Goal: Task Accomplishment & Management: Use online tool/utility

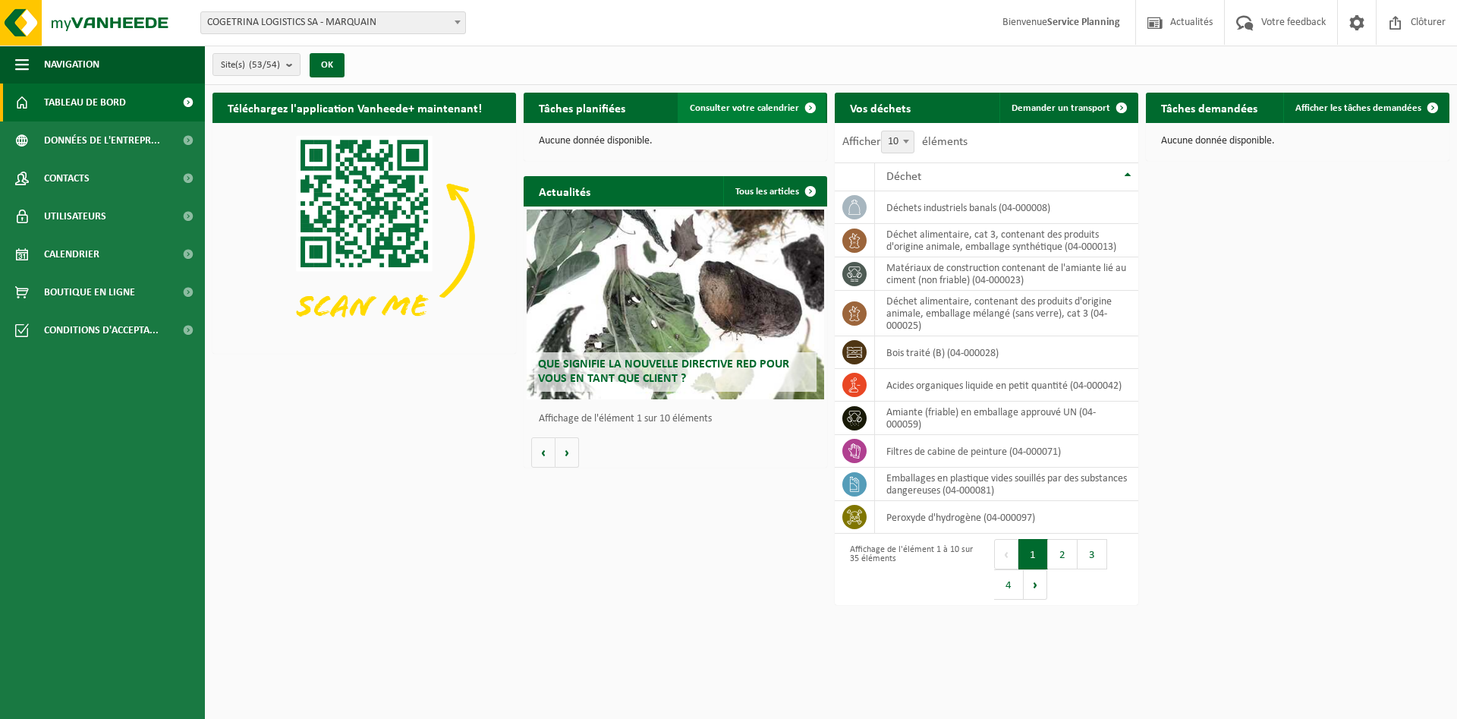
click at [758, 111] on span "Consulter votre calendrier" at bounding box center [744, 108] width 109 height 10
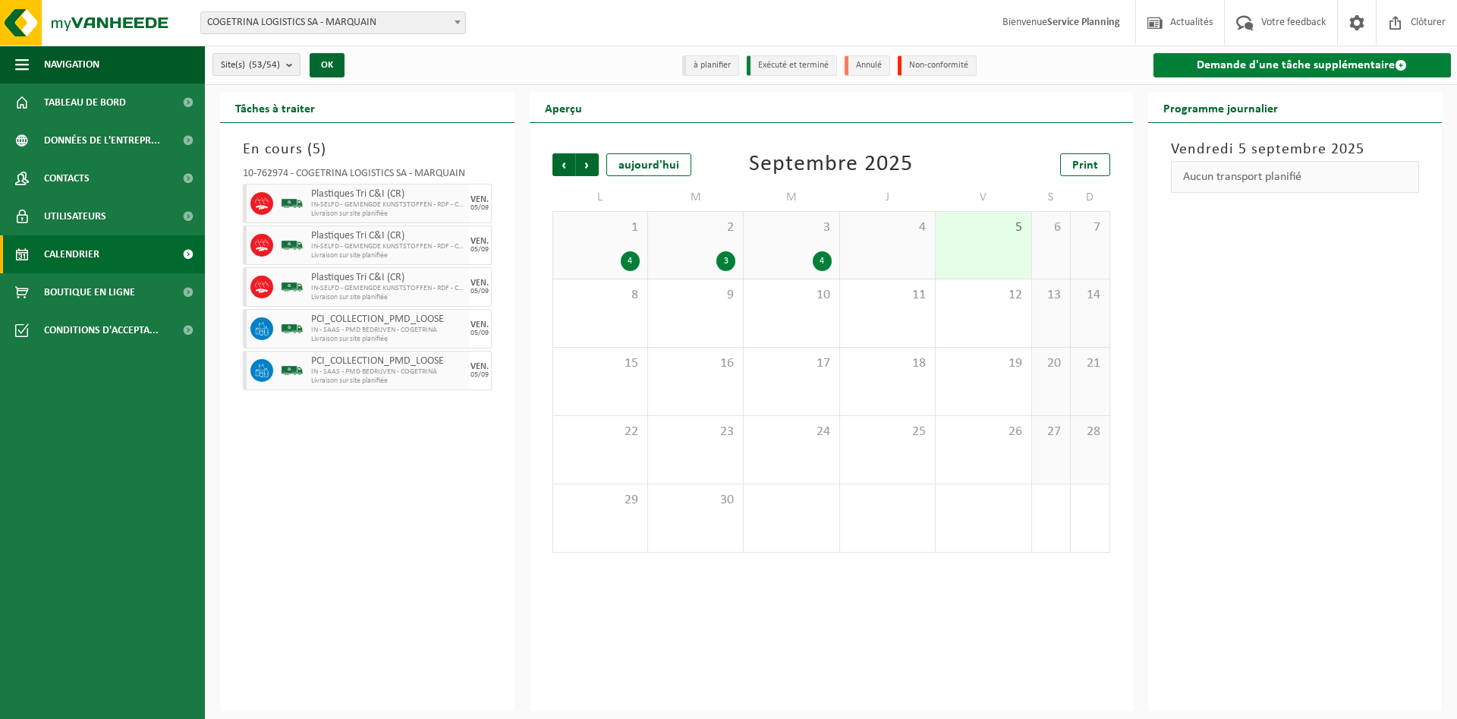
click at [1313, 70] on link "Demande d'une tâche supplémentaire" at bounding box center [1302, 65] width 298 height 24
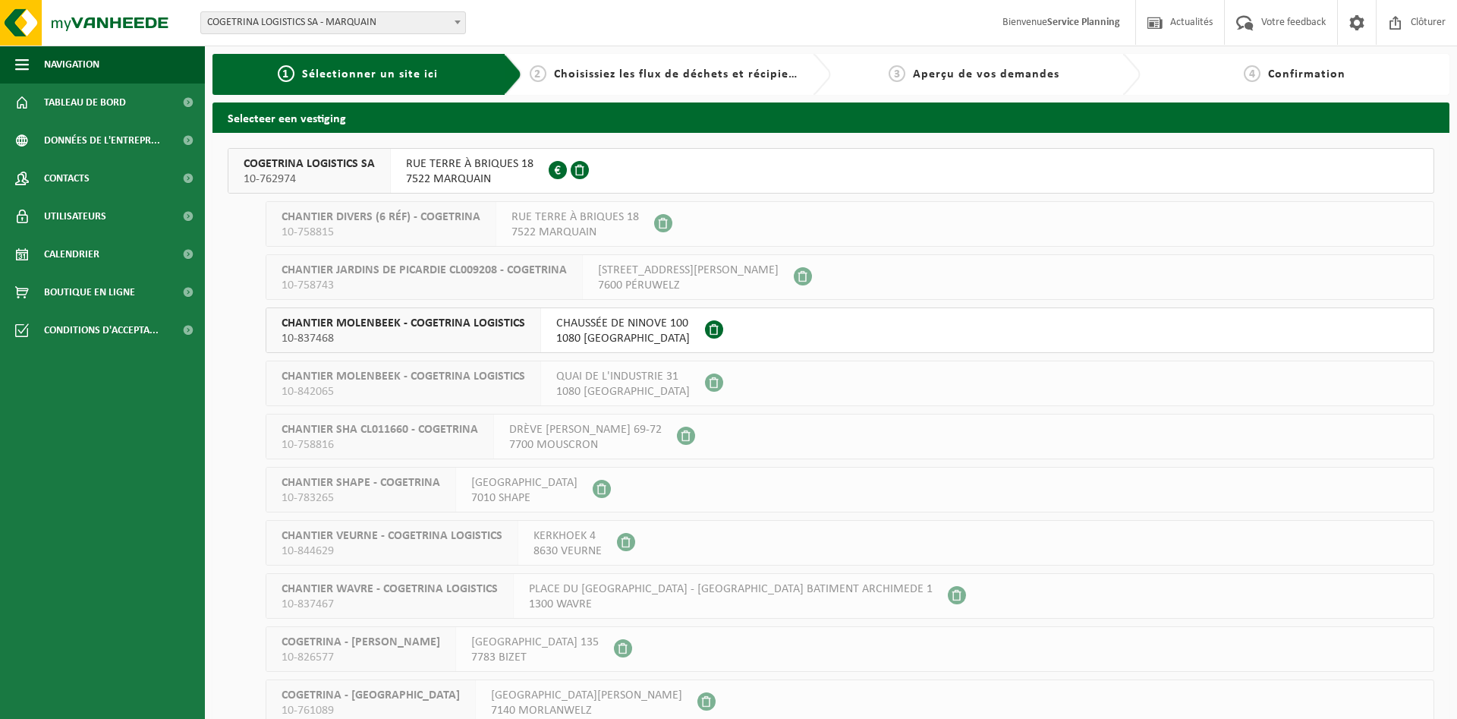
click at [463, 164] on span "RUE TERRE À BRIQUES 18" at bounding box center [469, 163] width 127 height 15
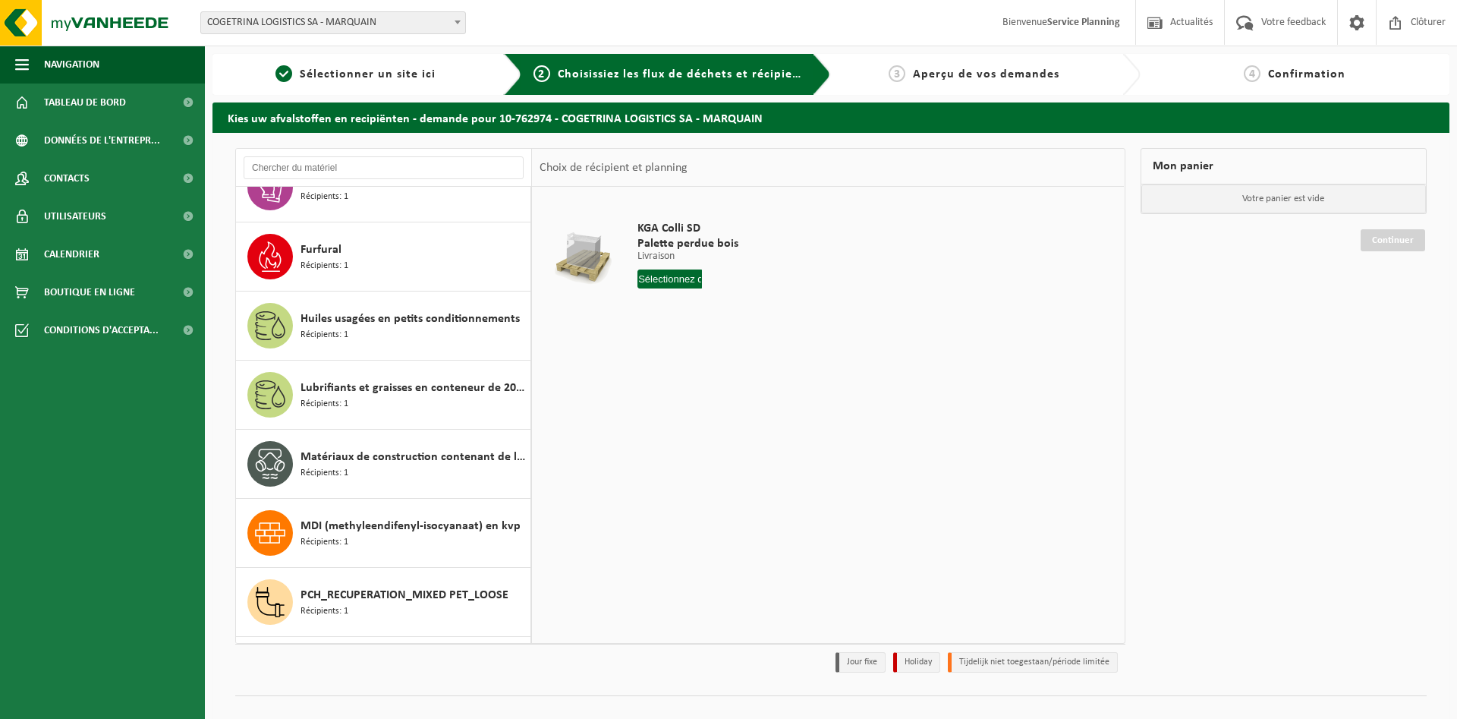
scroll to position [1124, 0]
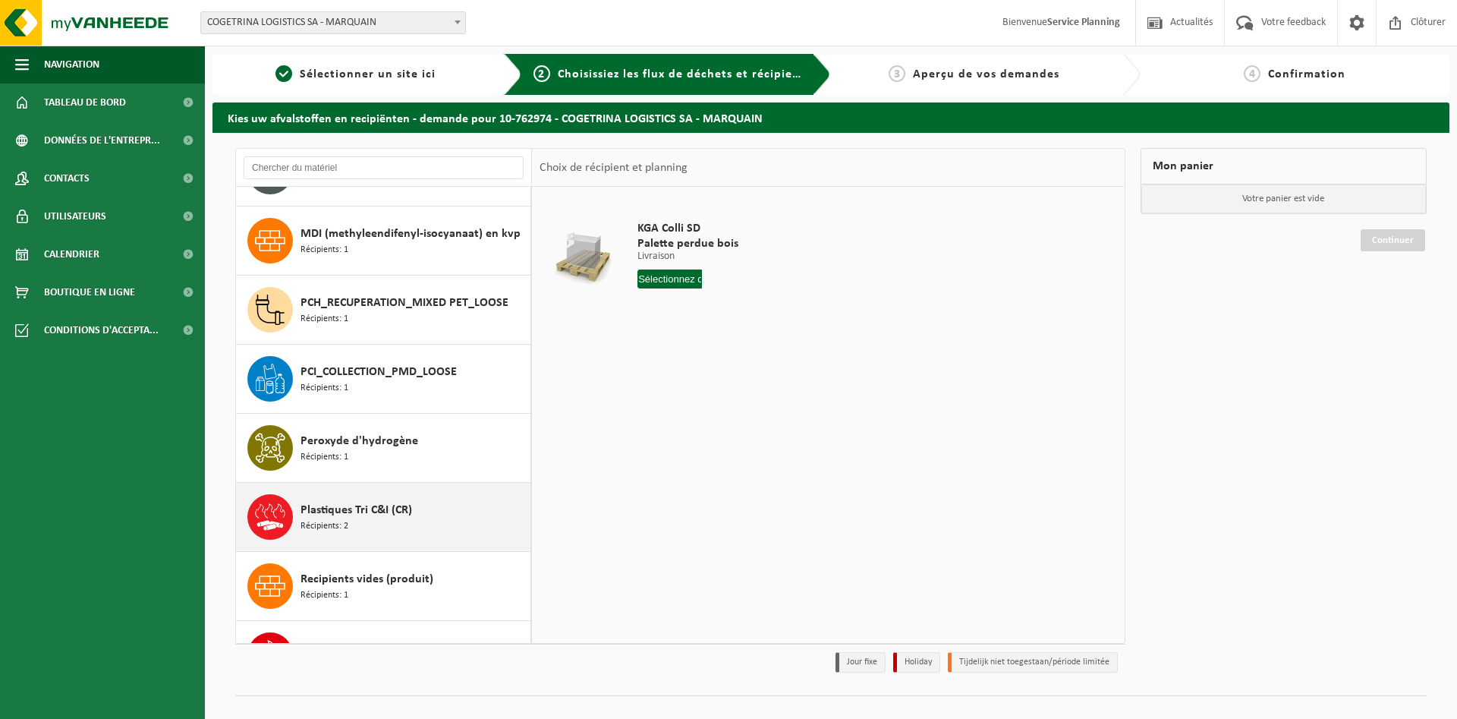
click at [401, 495] on div "Plastiques Tri C&I (CR) Récipients: 2" at bounding box center [413, 517] width 226 height 46
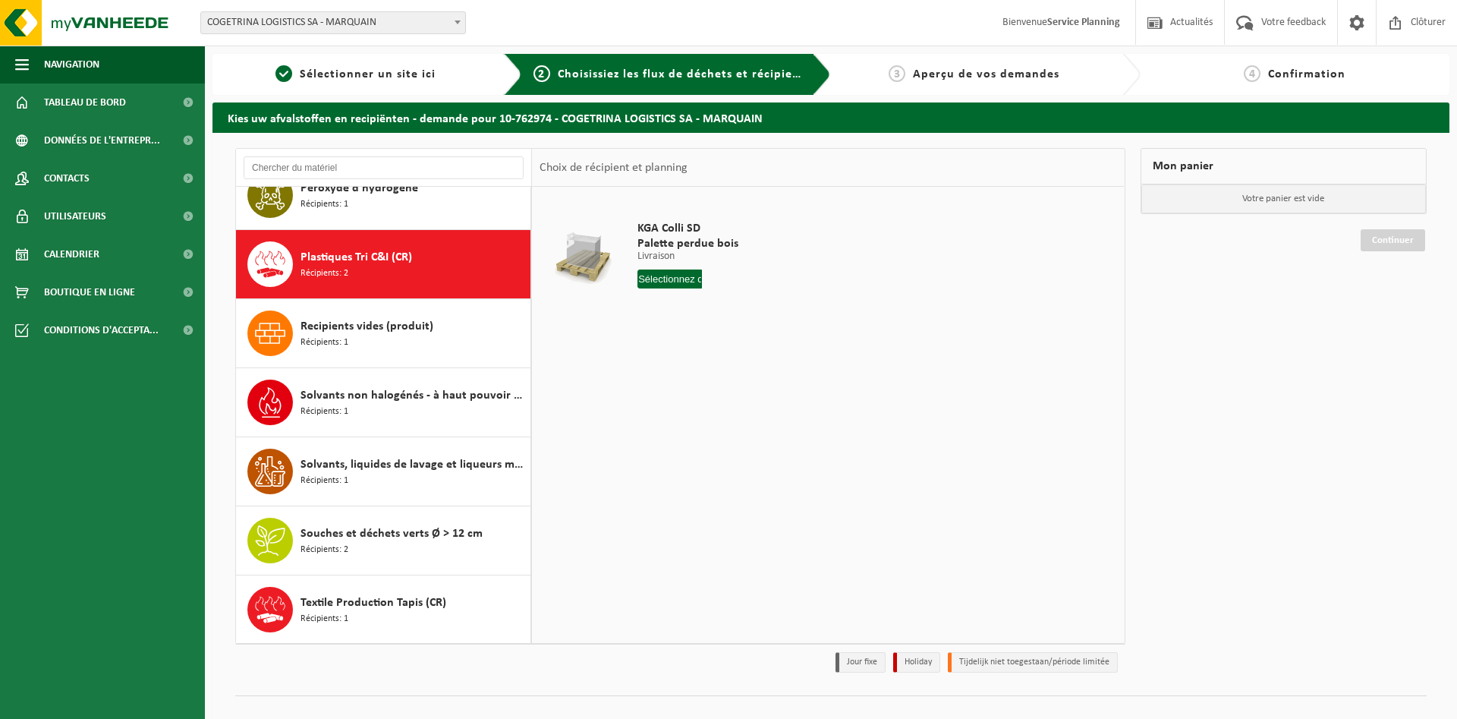
scroll to position [1657, 0]
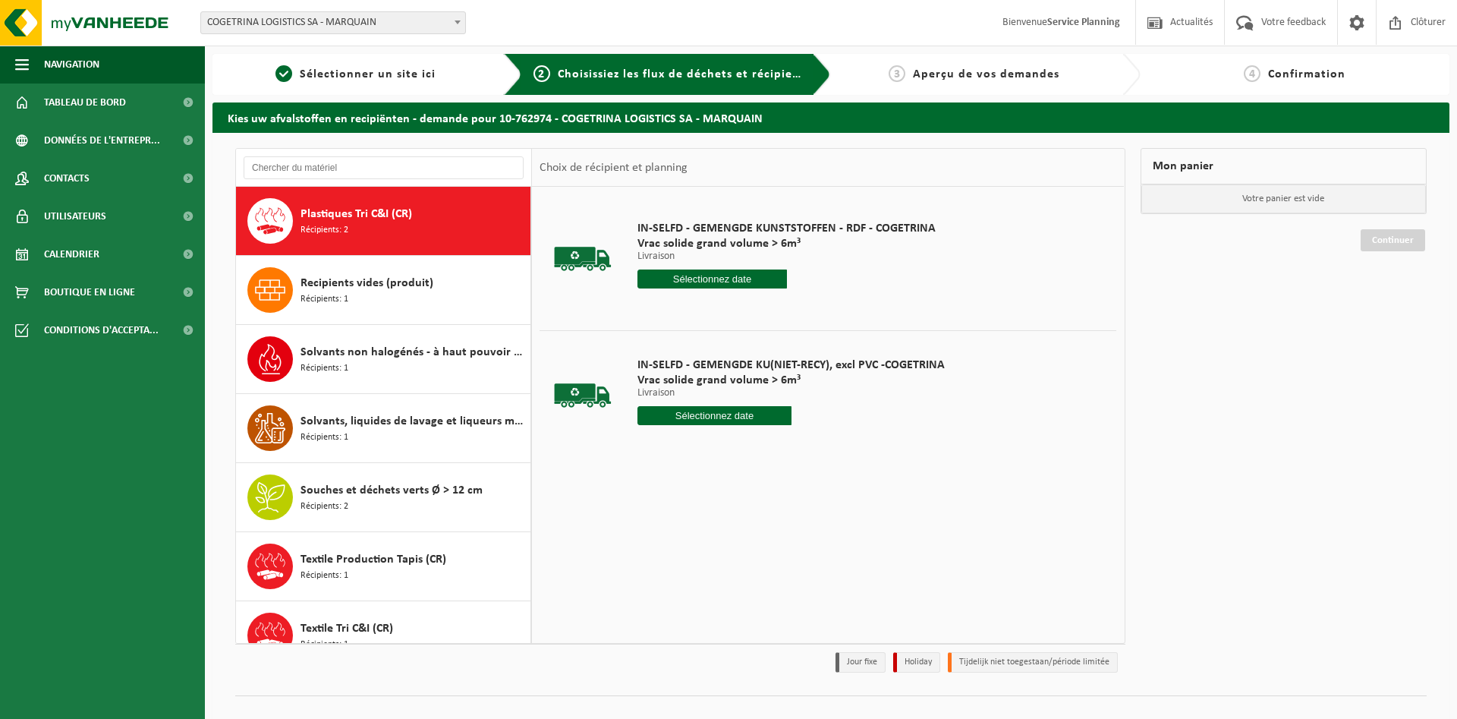
click at [723, 281] on input "text" at bounding box center [711, 278] width 149 height 19
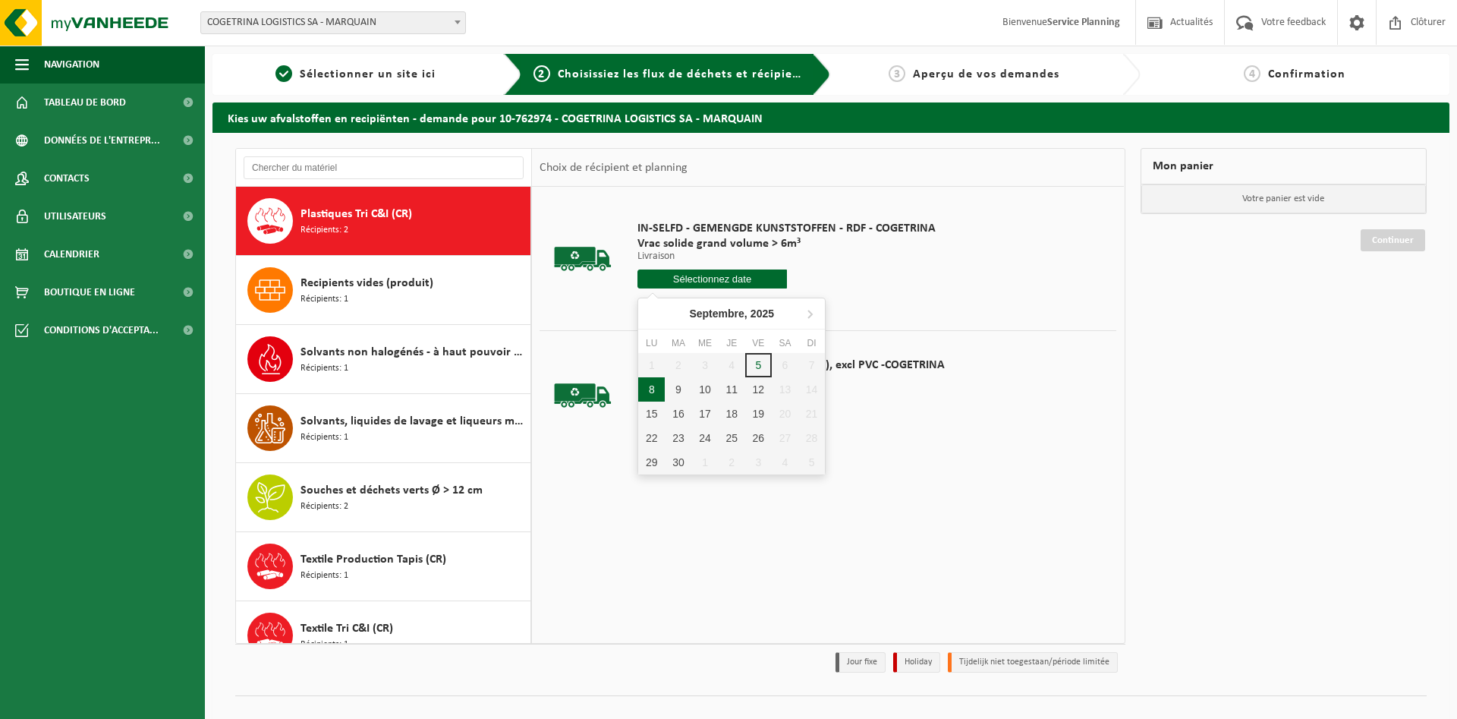
click at [662, 383] on div "8" at bounding box center [651, 389] width 27 height 24
type input "à partir de 2025-09-08"
type input "2025-09-08"
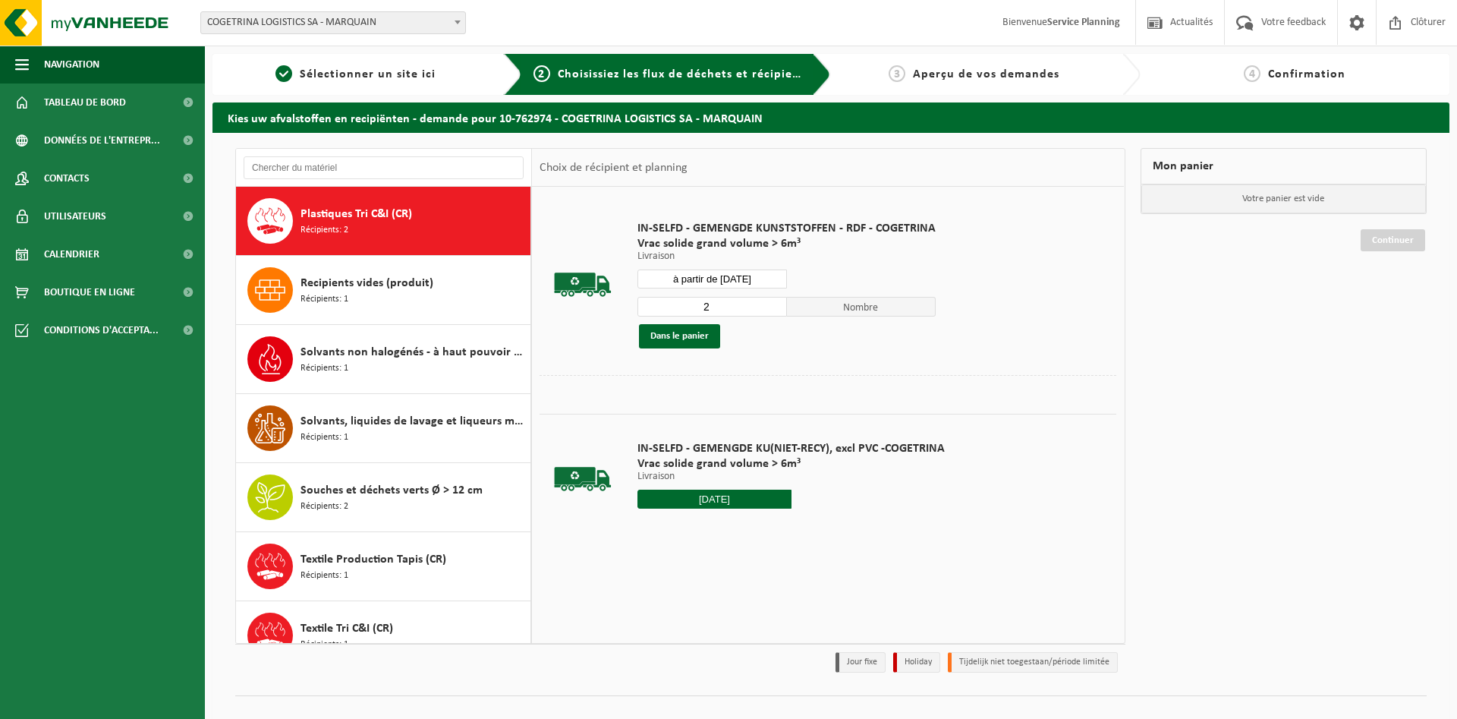
click at [772, 306] on input "2" at bounding box center [711, 307] width 149 height 20
type input "3"
click at [772, 306] on input "3" at bounding box center [711, 307] width 149 height 20
click at [707, 335] on button "Dans le panier" at bounding box center [679, 336] width 81 height 24
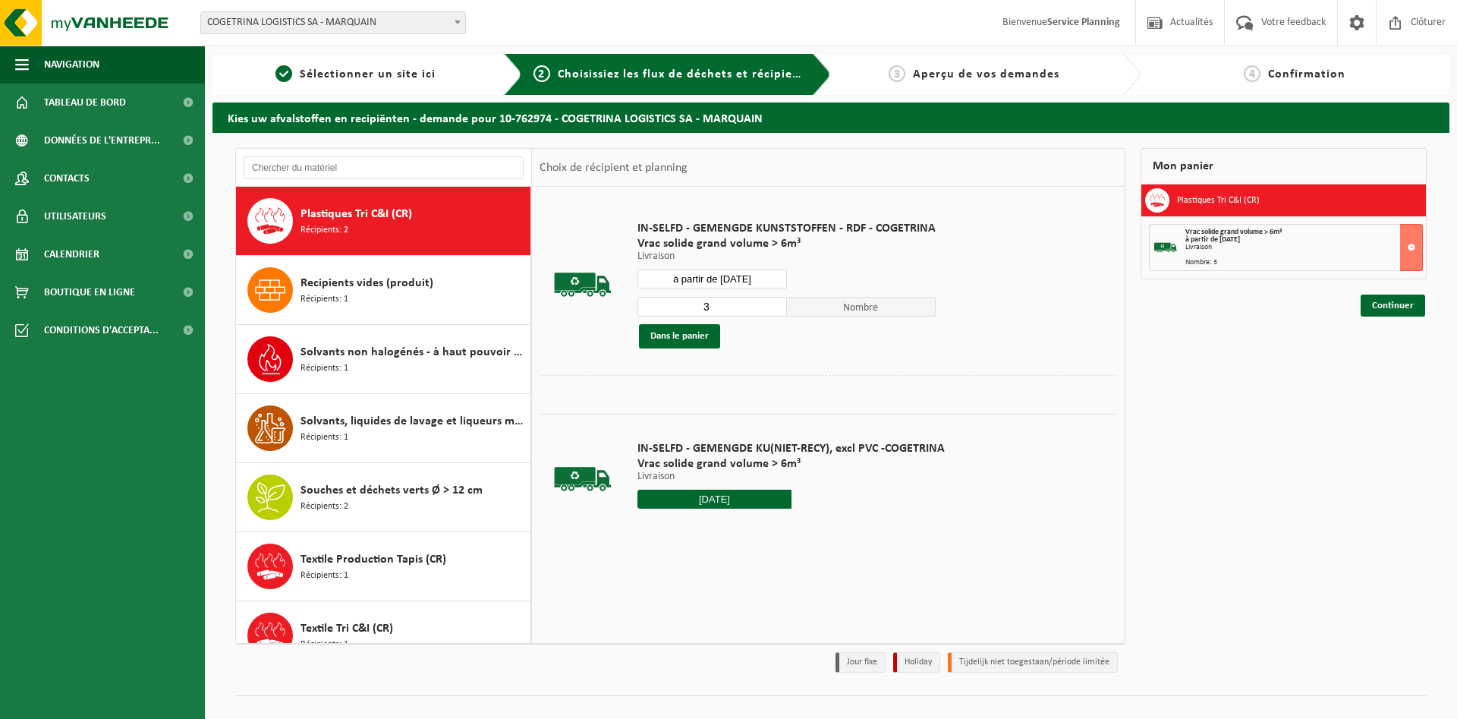
click at [754, 281] on input "à partir de [DATE]" at bounding box center [711, 278] width 149 height 19
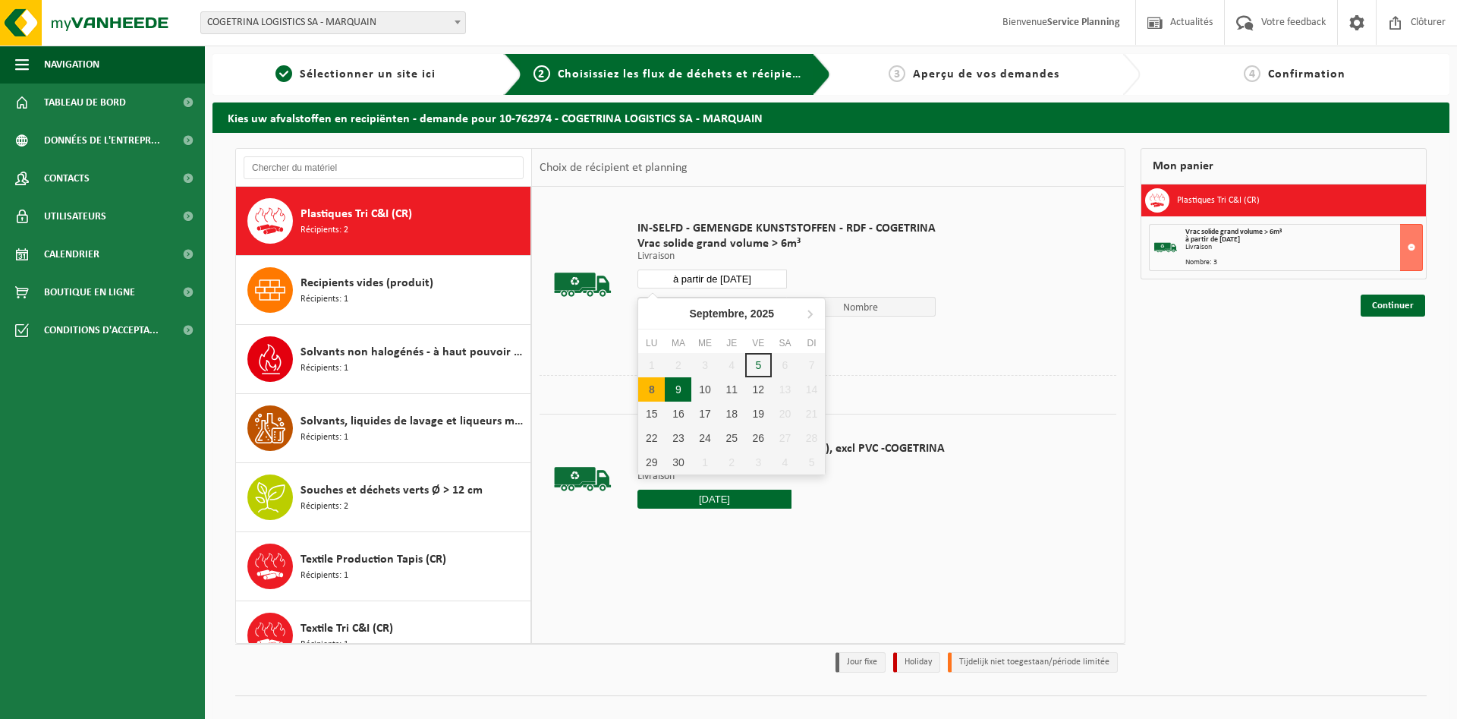
click at [678, 385] on div "9" at bounding box center [678, 389] width 27 height 24
type input "à partir de [DATE]"
type input "2025-09-09"
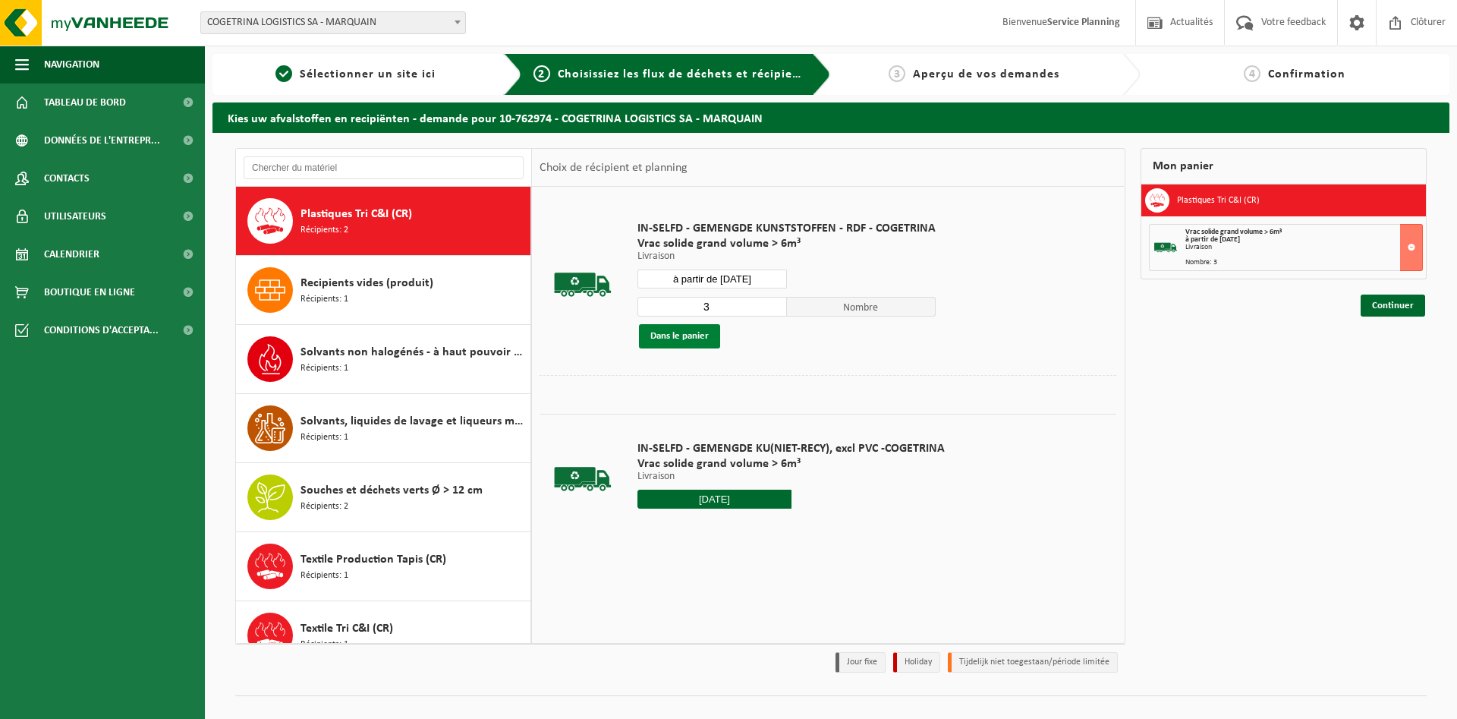
click at [701, 344] on button "Dans le panier" at bounding box center [679, 336] width 81 height 24
click at [777, 280] on input "à partir de 2025-09-09" at bounding box center [711, 278] width 149 height 19
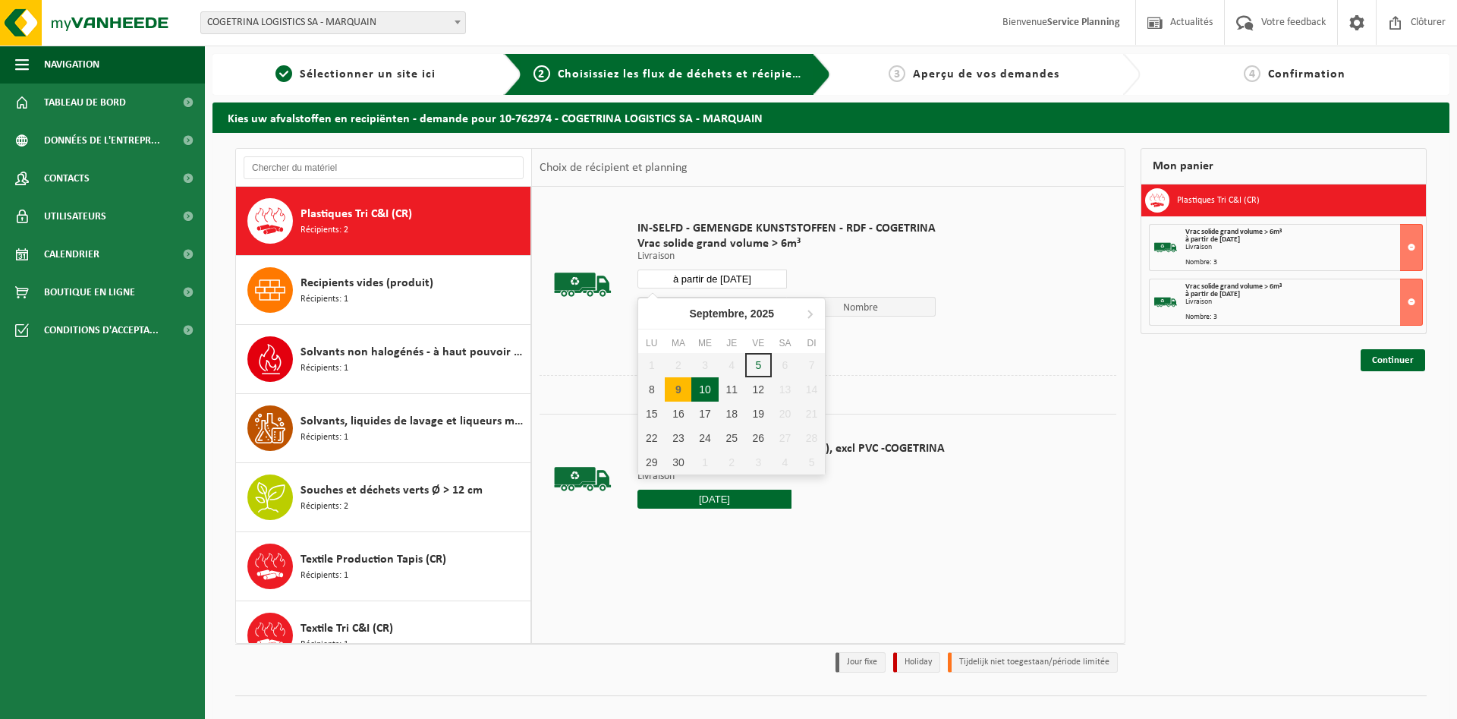
click at [709, 389] on div "10" at bounding box center [704, 389] width 27 height 24
type input "à partir de 2025-09-10"
type input "2025-09-10"
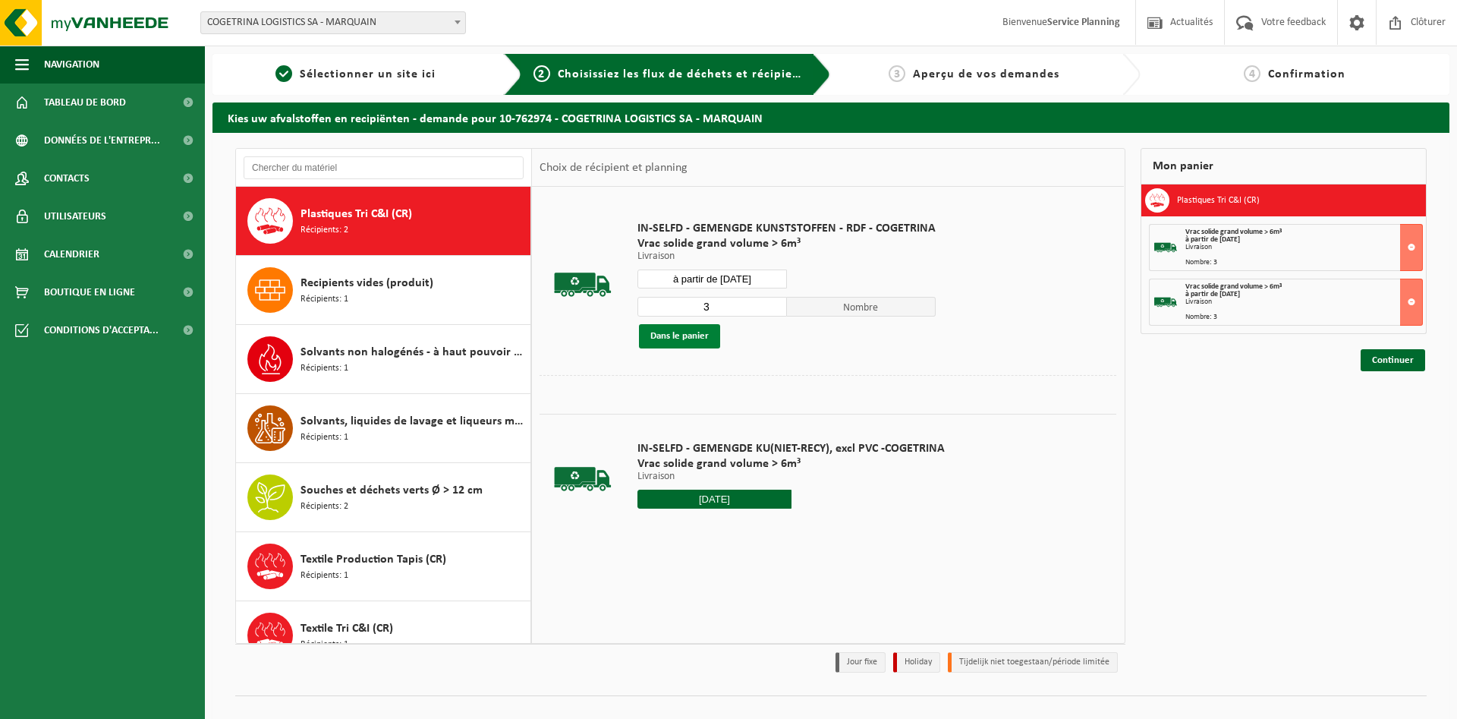
click at [708, 341] on button "Dans le panier" at bounding box center [679, 336] width 81 height 24
click at [762, 281] on input "à partir de 2025-09-10" at bounding box center [711, 278] width 149 height 19
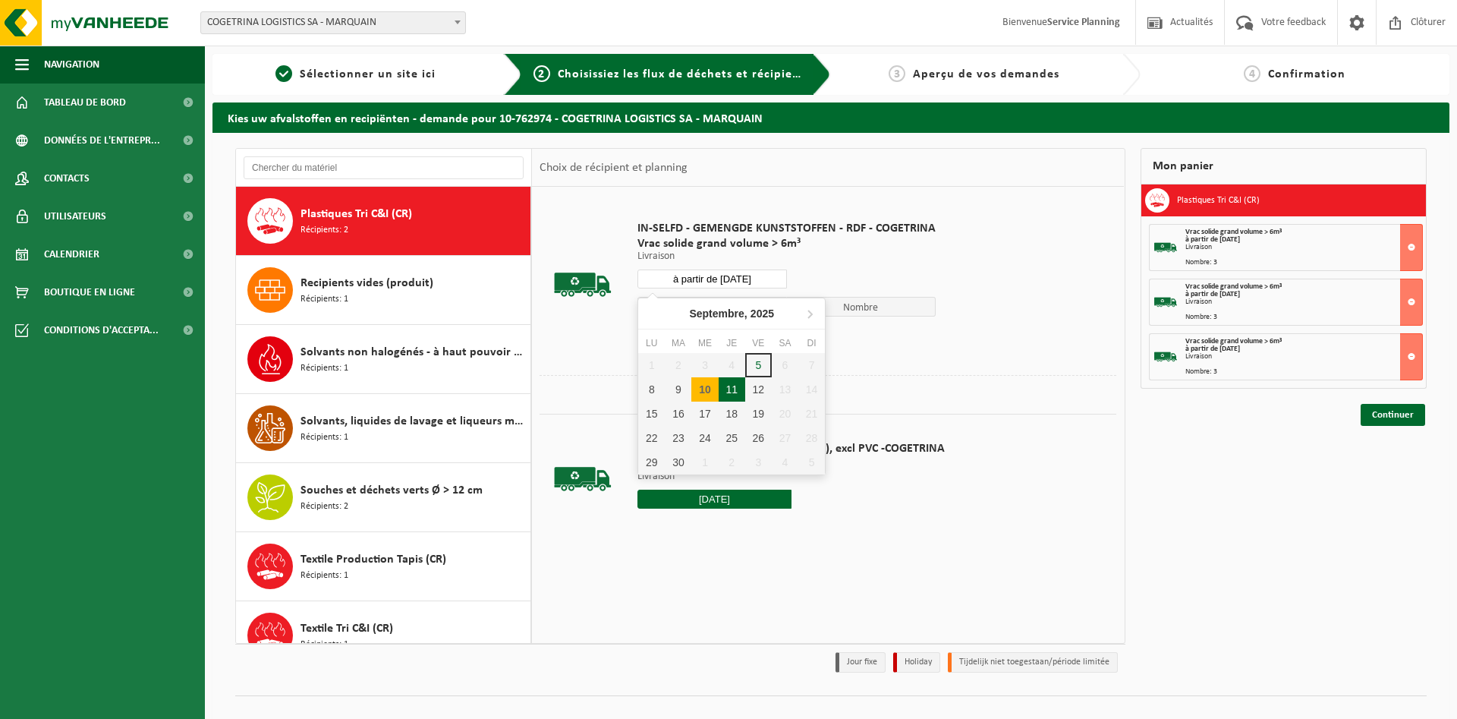
click at [731, 388] on div "11" at bounding box center [732, 389] width 27 height 24
type input "à partir de 2025-09-11"
type input "2025-09-11"
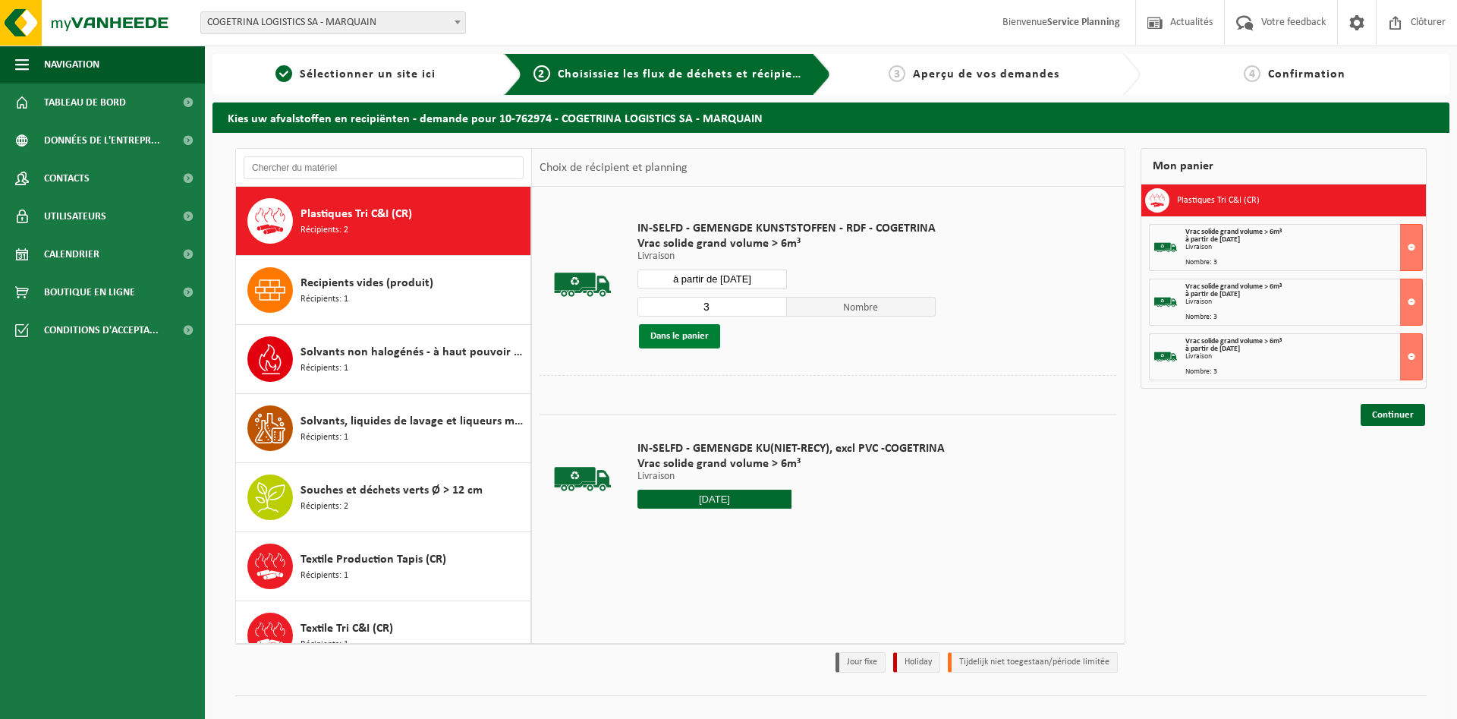
click at [715, 339] on button "Dans le panier" at bounding box center [679, 336] width 81 height 24
click at [752, 277] on input "à partir de 2025-09-11" at bounding box center [711, 278] width 149 height 19
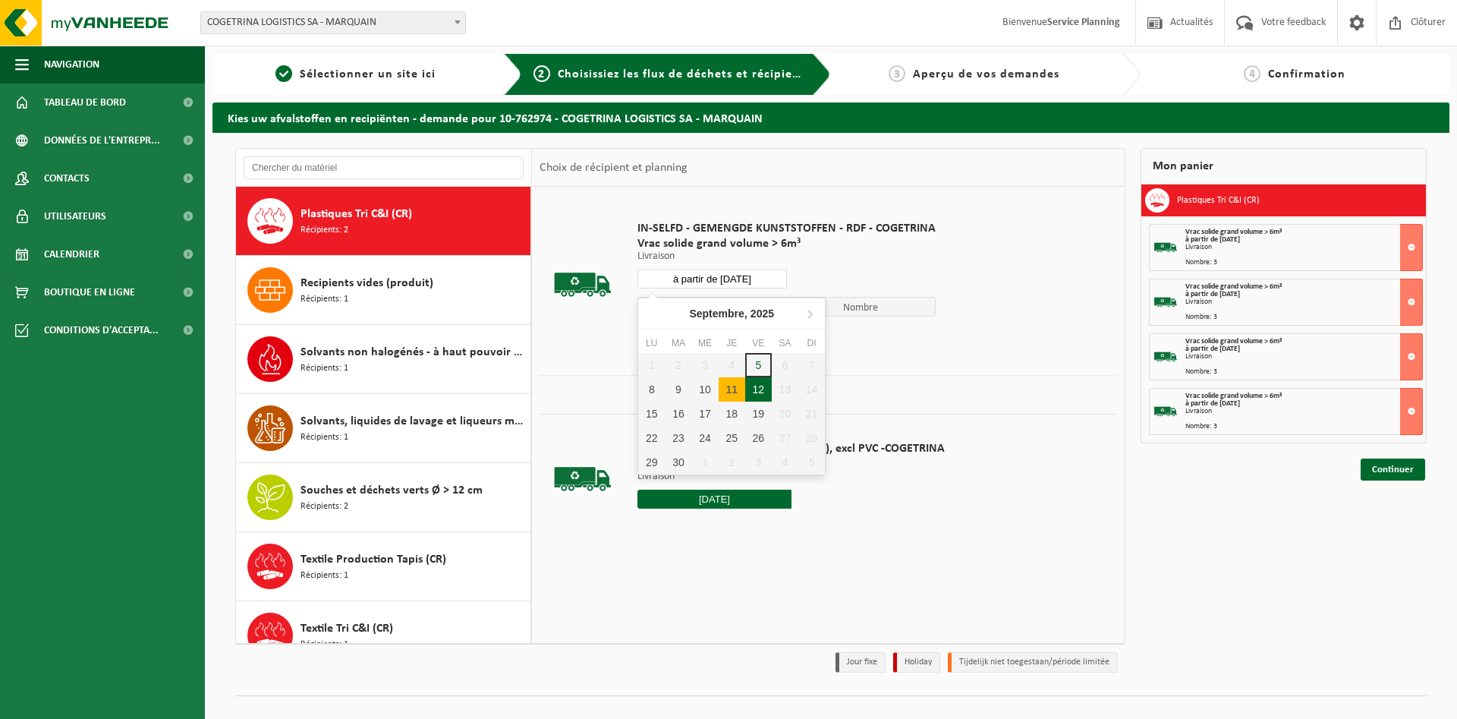
click at [759, 388] on div "12" at bounding box center [758, 389] width 27 height 24
type input "à partir de 2025-09-12"
type input "2025-09-12"
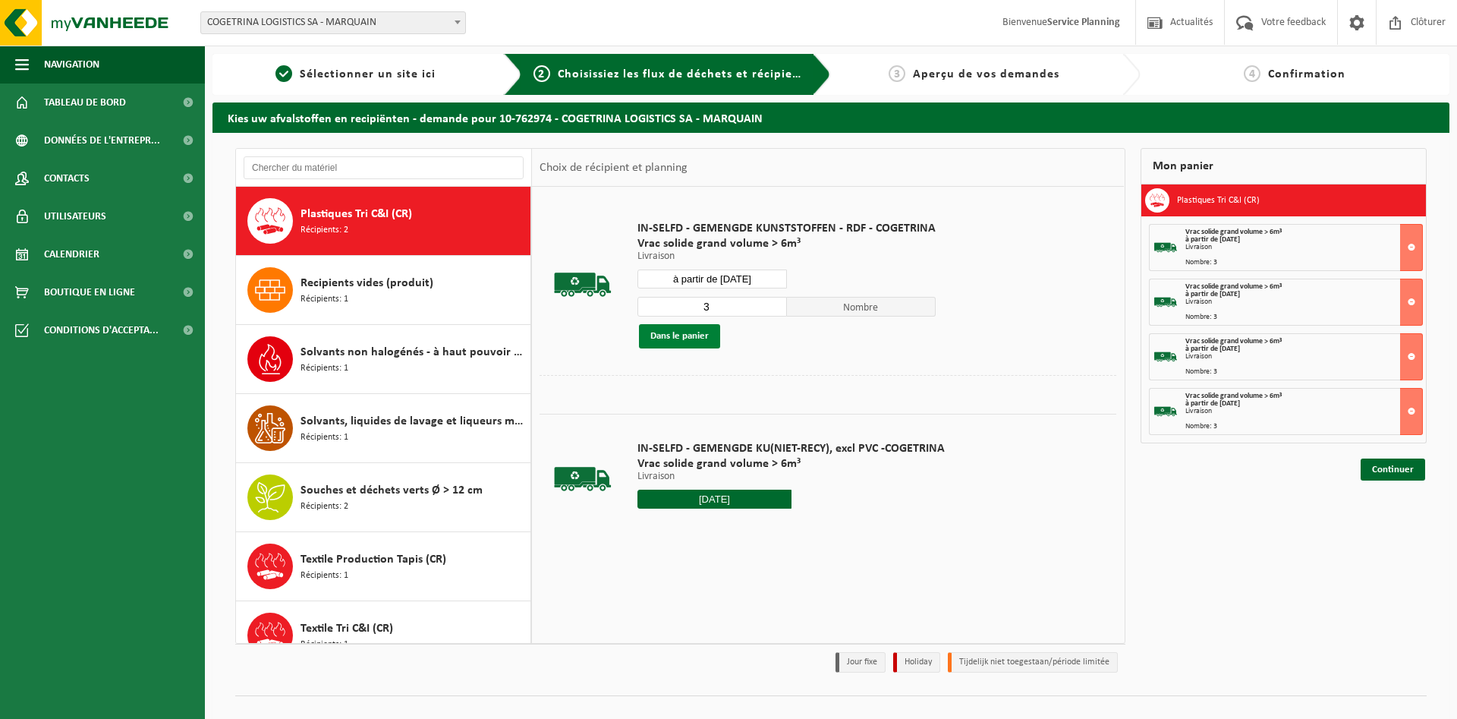
click at [693, 341] on button "Dans le panier" at bounding box center [679, 336] width 81 height 24
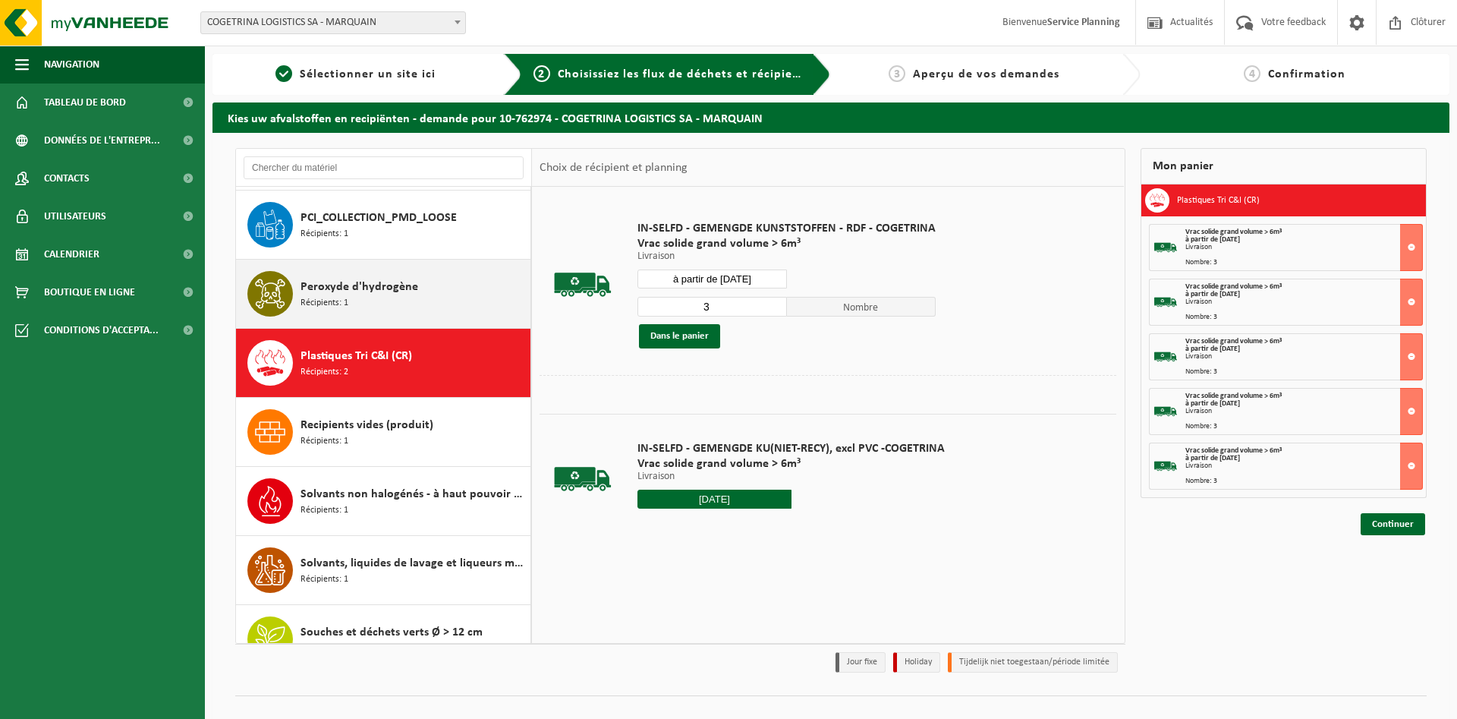
scroll to position [1480, 0]
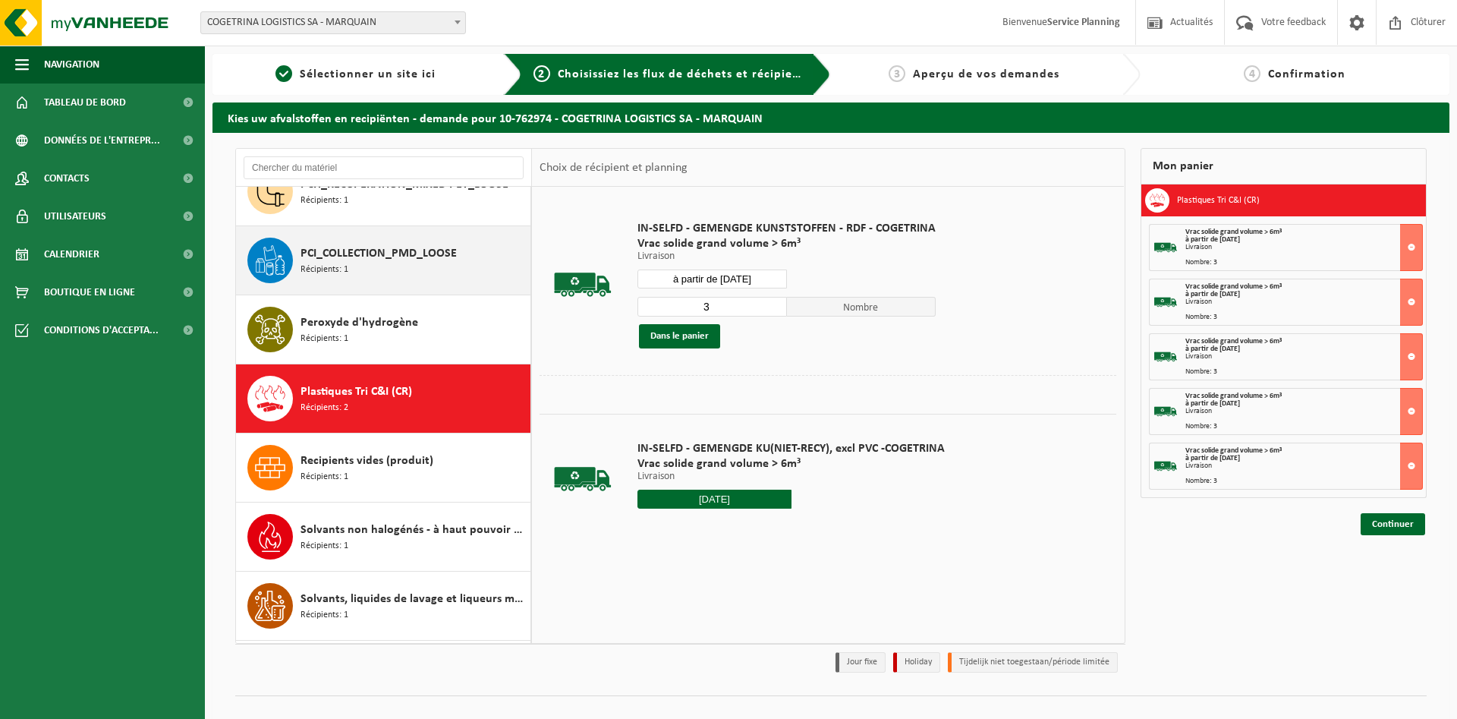
click at [417, 275] on div "PCI_COLLECTION_PMD_LOOSE Récipients: 1" at bounding box center [413, 260] width 226 height 46
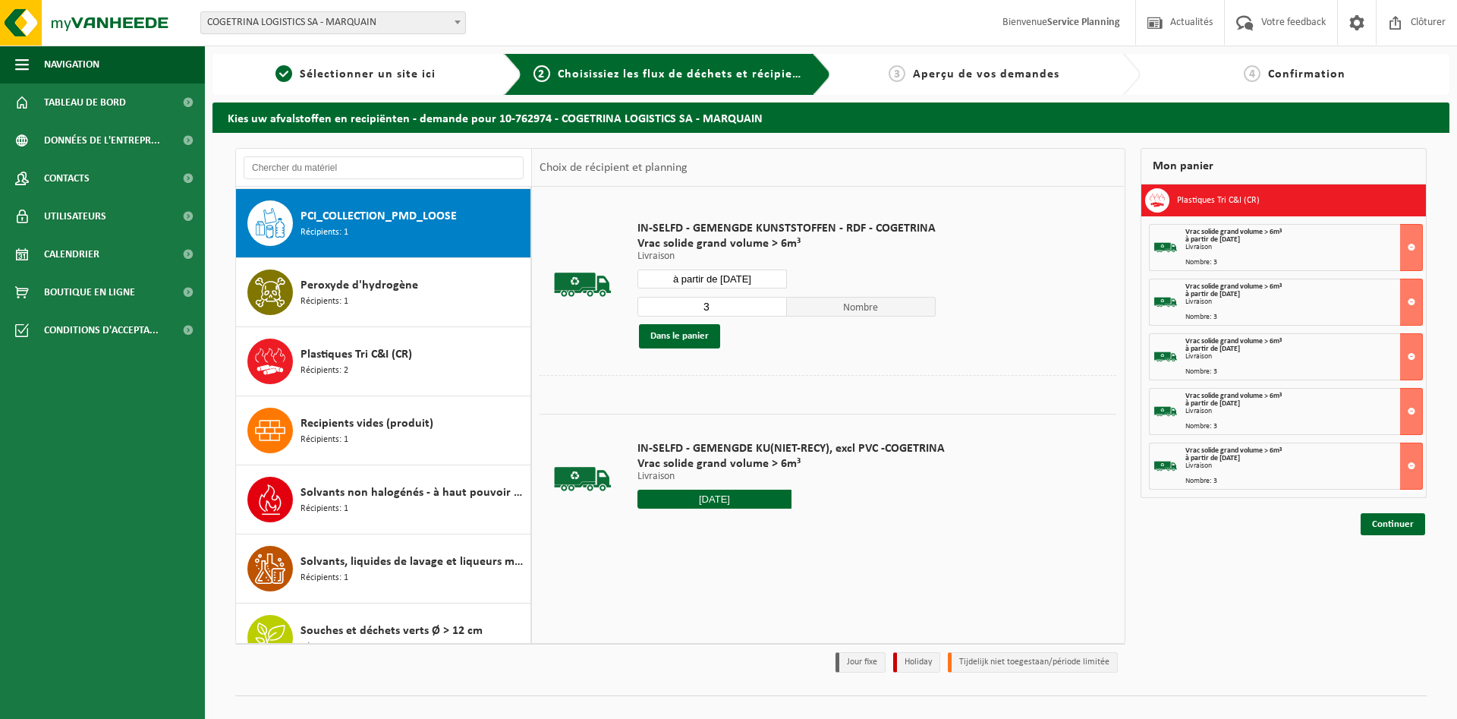
scroll to position [1519, 0]
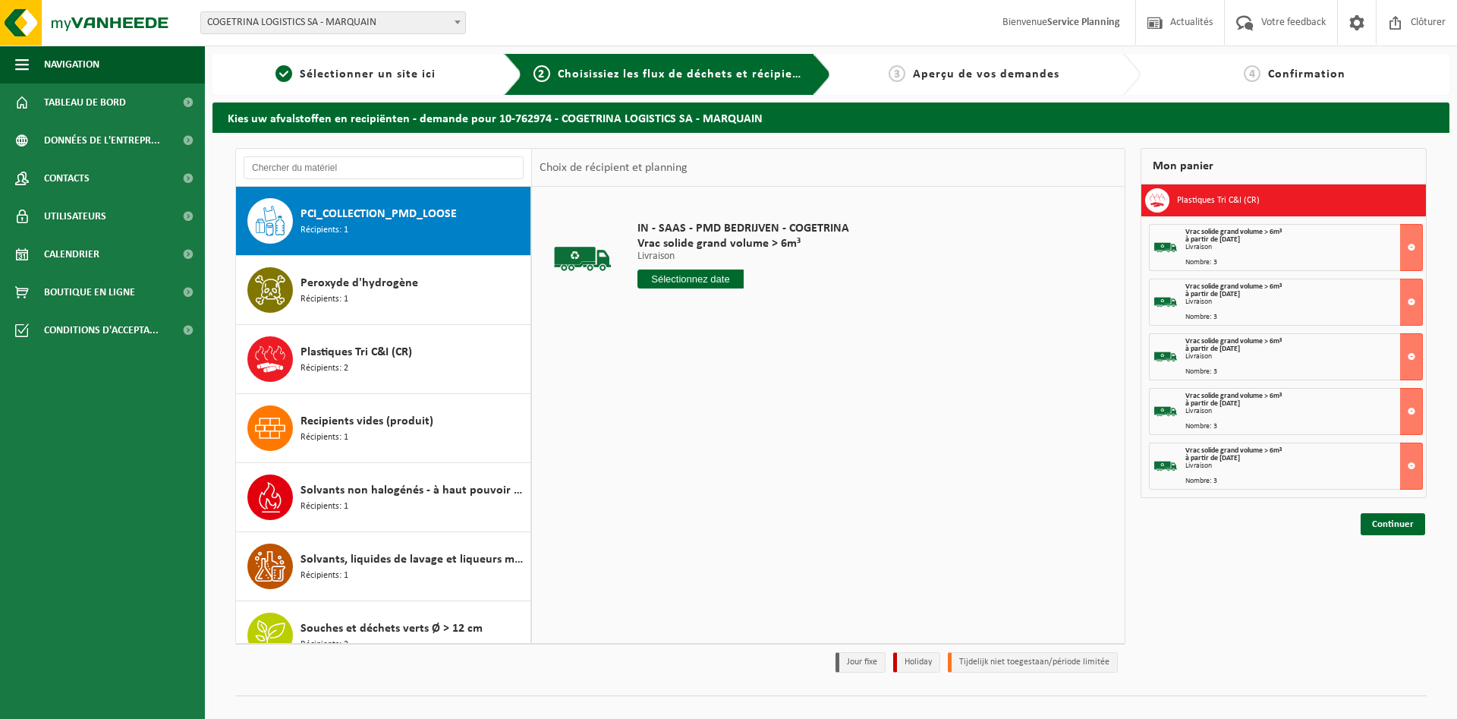
click at [697, 283] on input "text" at bounding box center [690, 278] width 106 height 19
click at [755, 388] on div "12" at bounding box center [758, 389] width 27 height 24
type input "à partir de 2025-09-12"
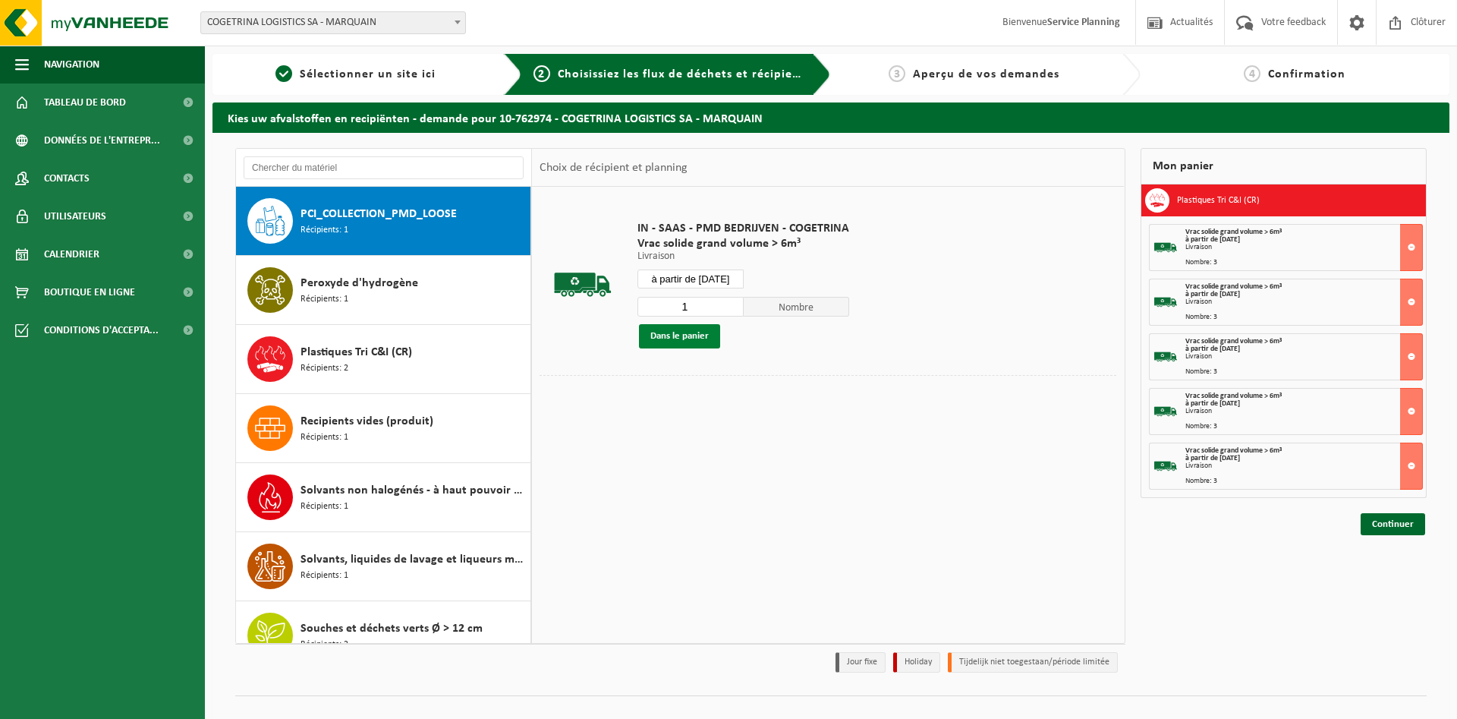
click at [700, 342] on button "Dans le panier" at bounding box center [679, 336] width 81 height 24
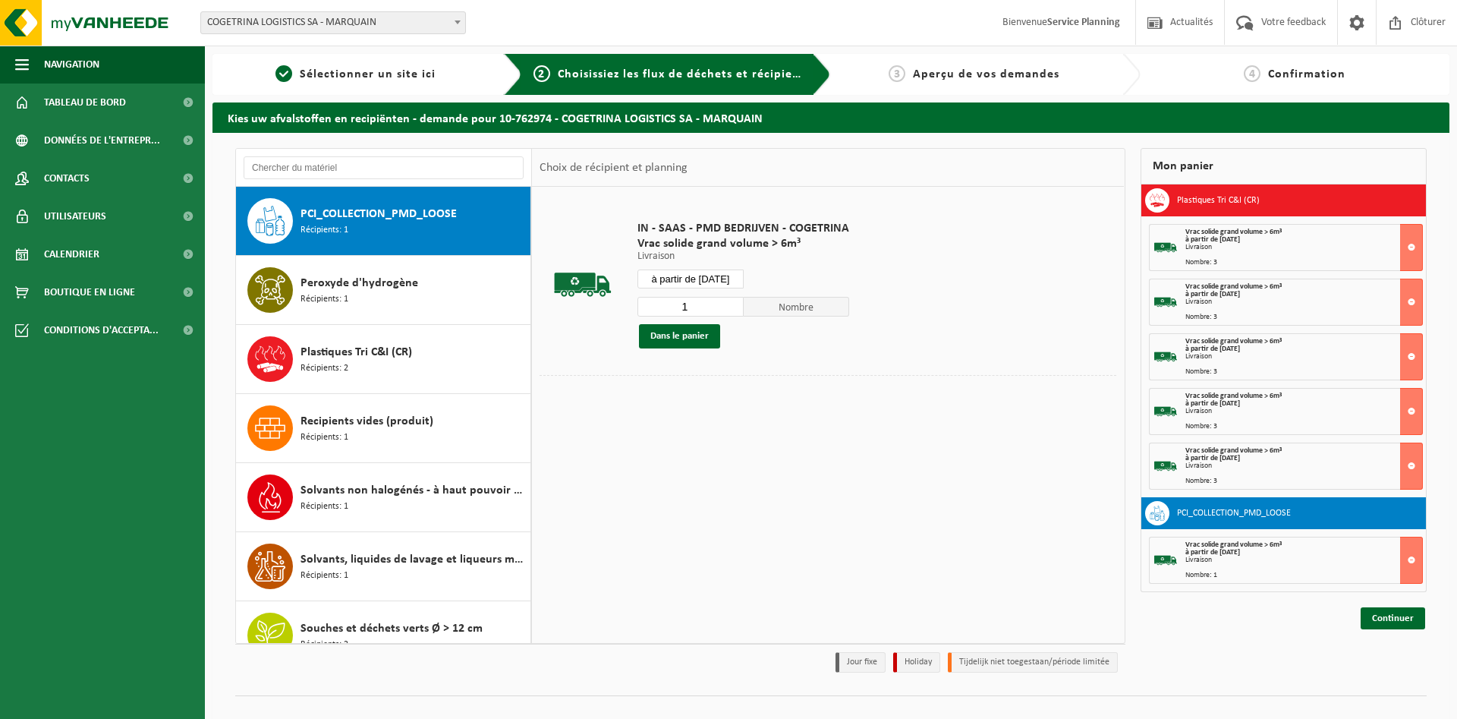
scroll to position [15, 0]
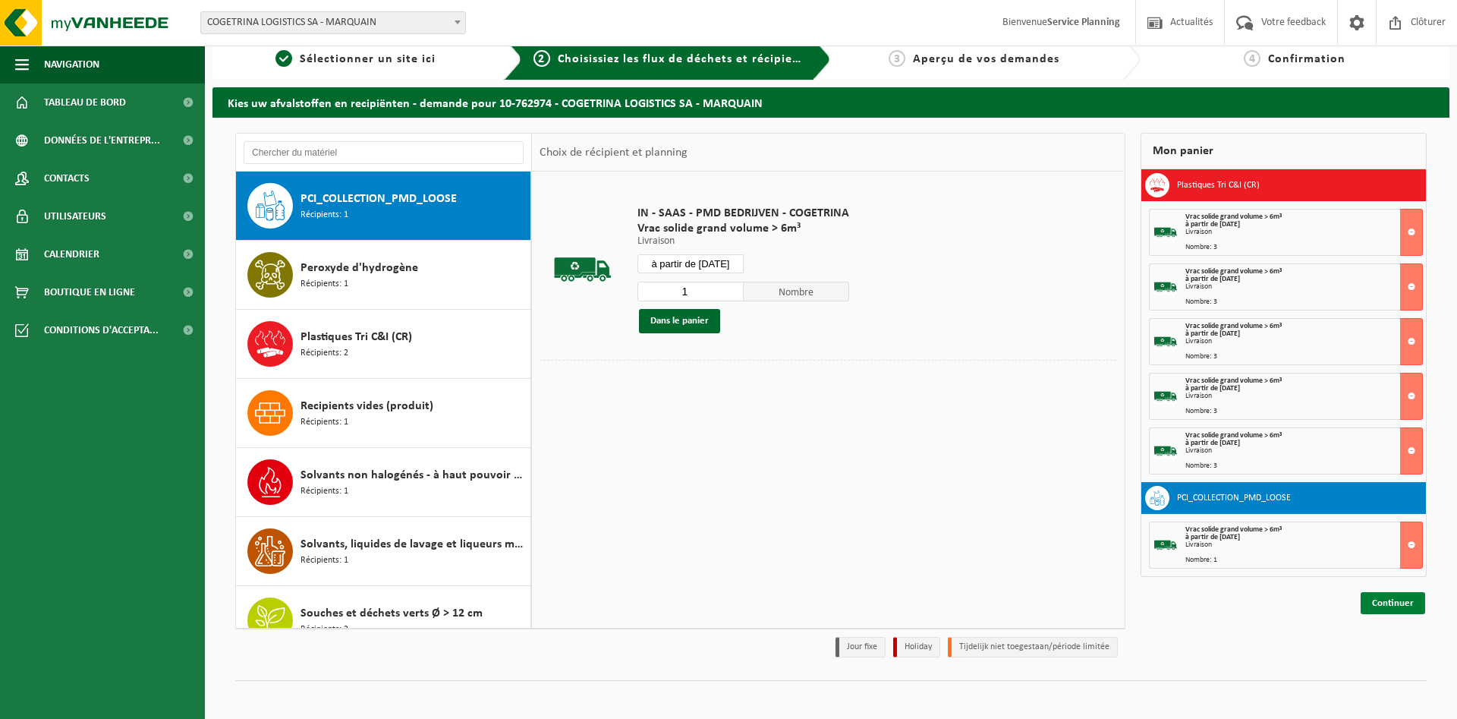
click at [1393, 603] on link "Continuer" at bounding box center [1392, 603] width 64 height 22
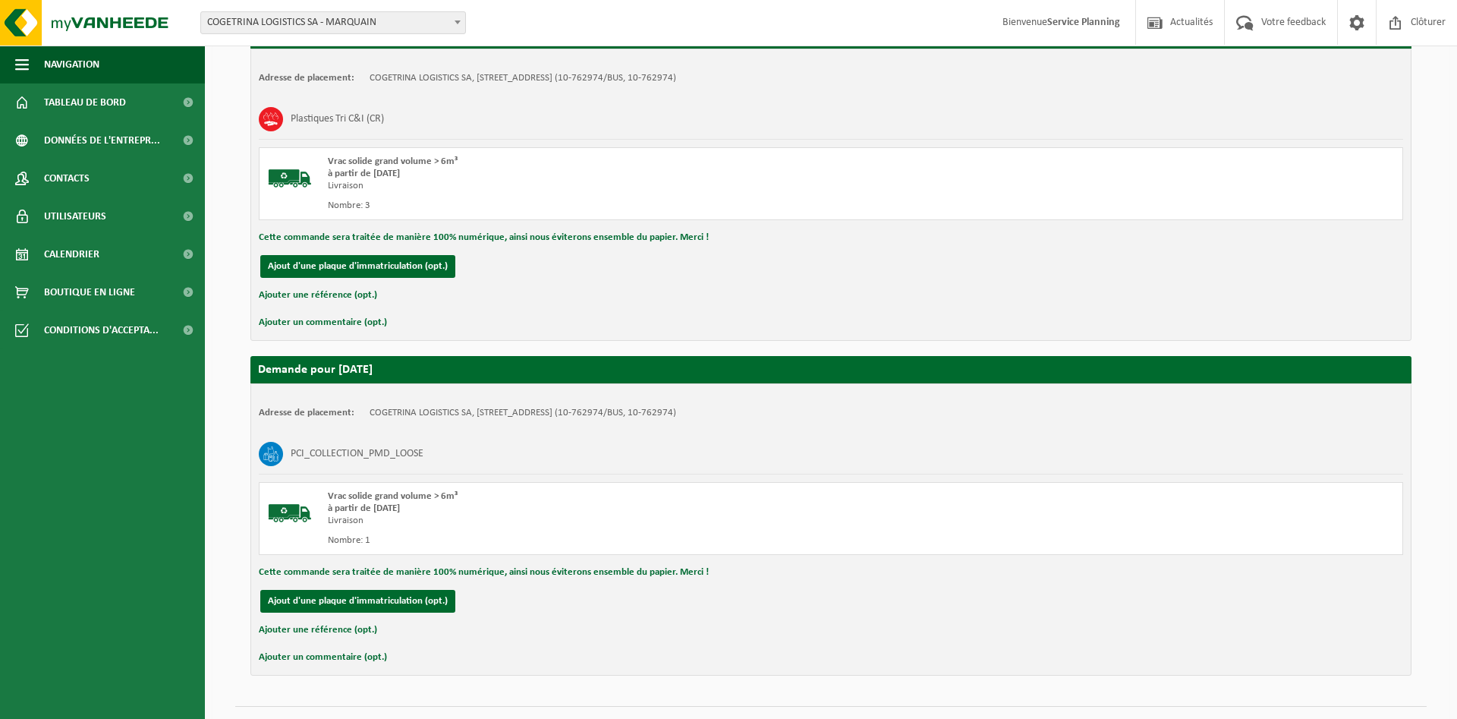
scroll to position [1656, 0]
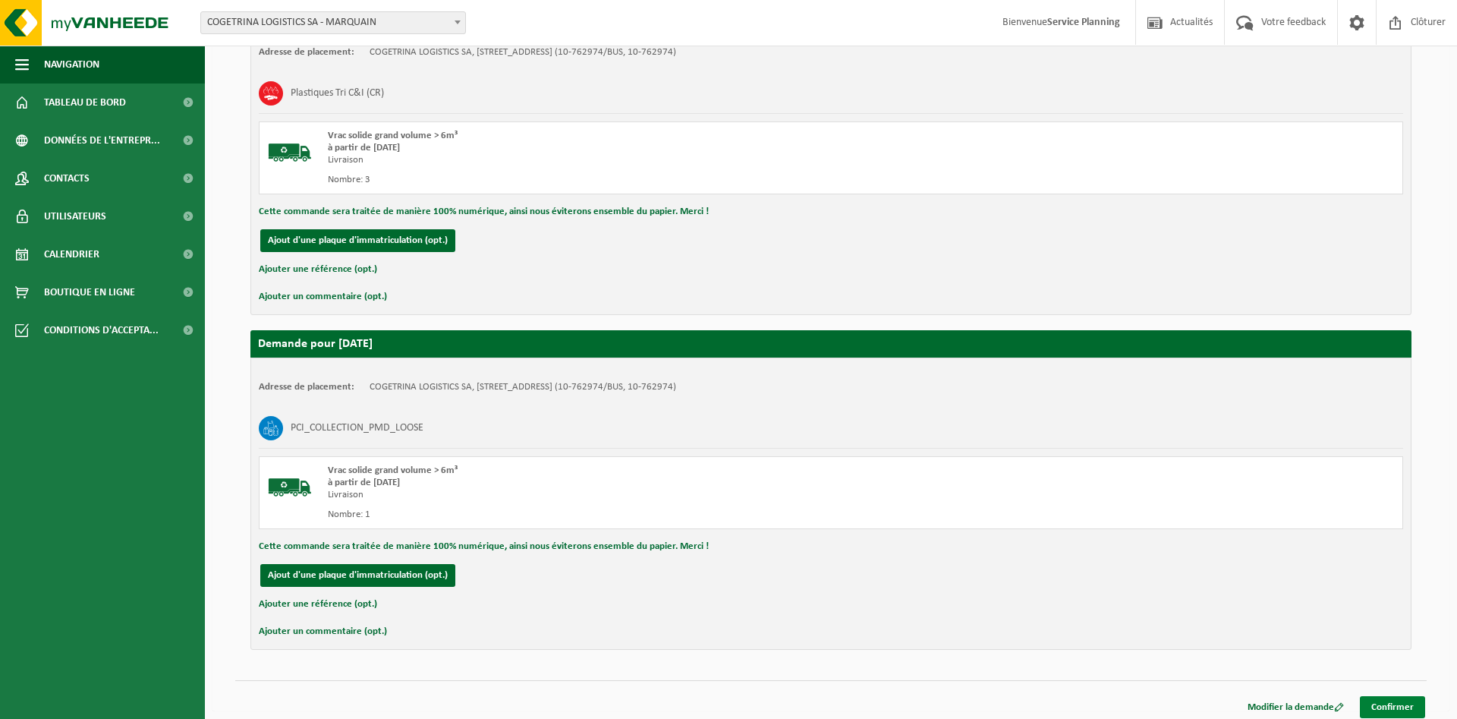
click at [1382, 701] on link "Confirmer" at bounding box center [1392, 707] width 65 height 22
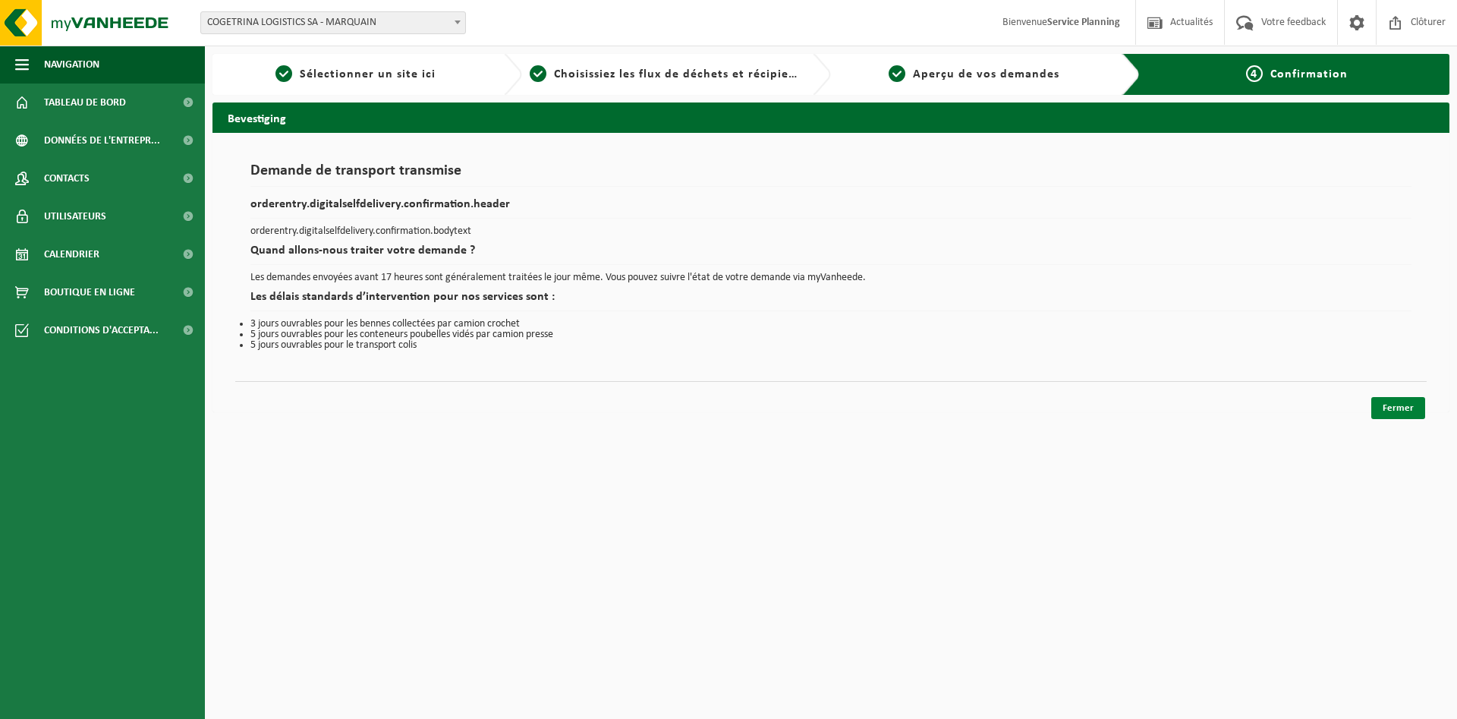
click at [1406, 416] on link "Fermer" at bounding box center [1398, 408] width 54 height 22
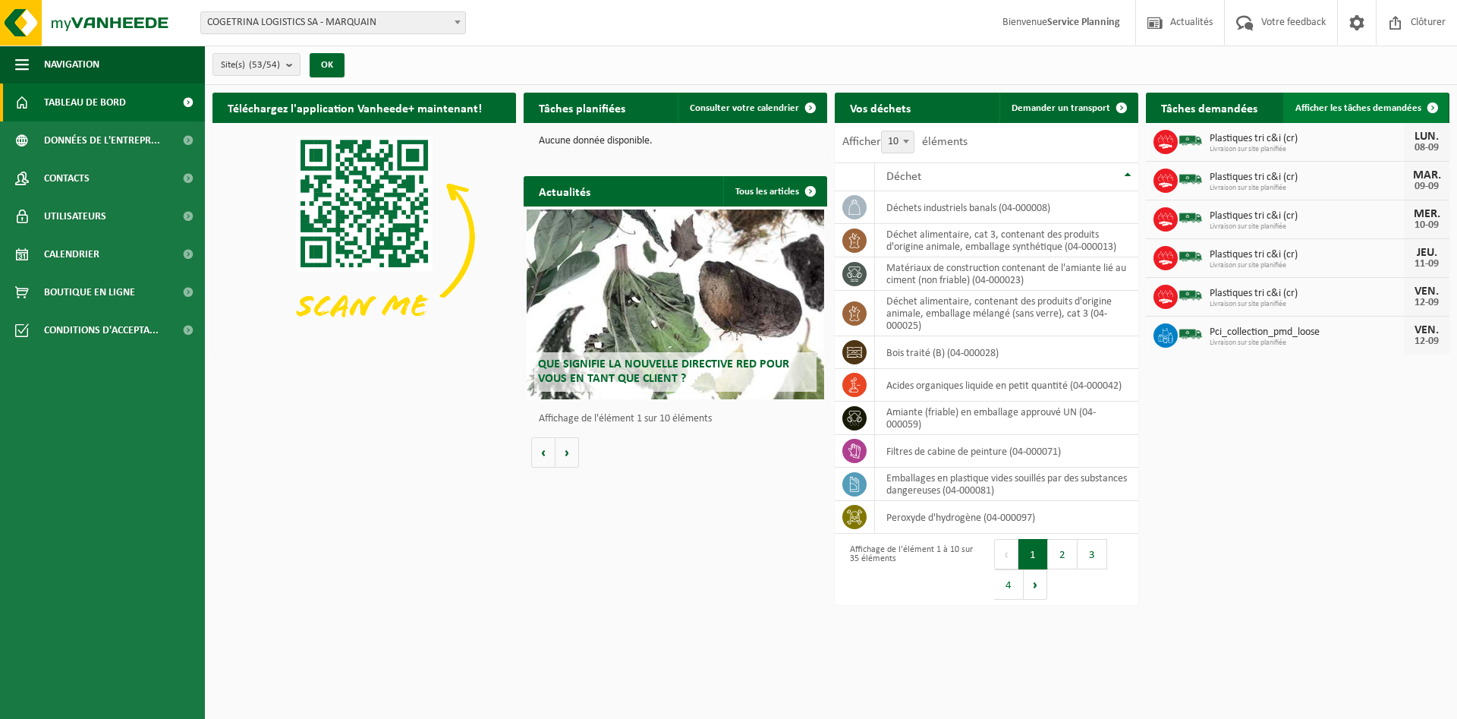
click at [1395, 110] on span "Afficher les tâches demandées" at bounding box center [1358, 108] width 126 height 10
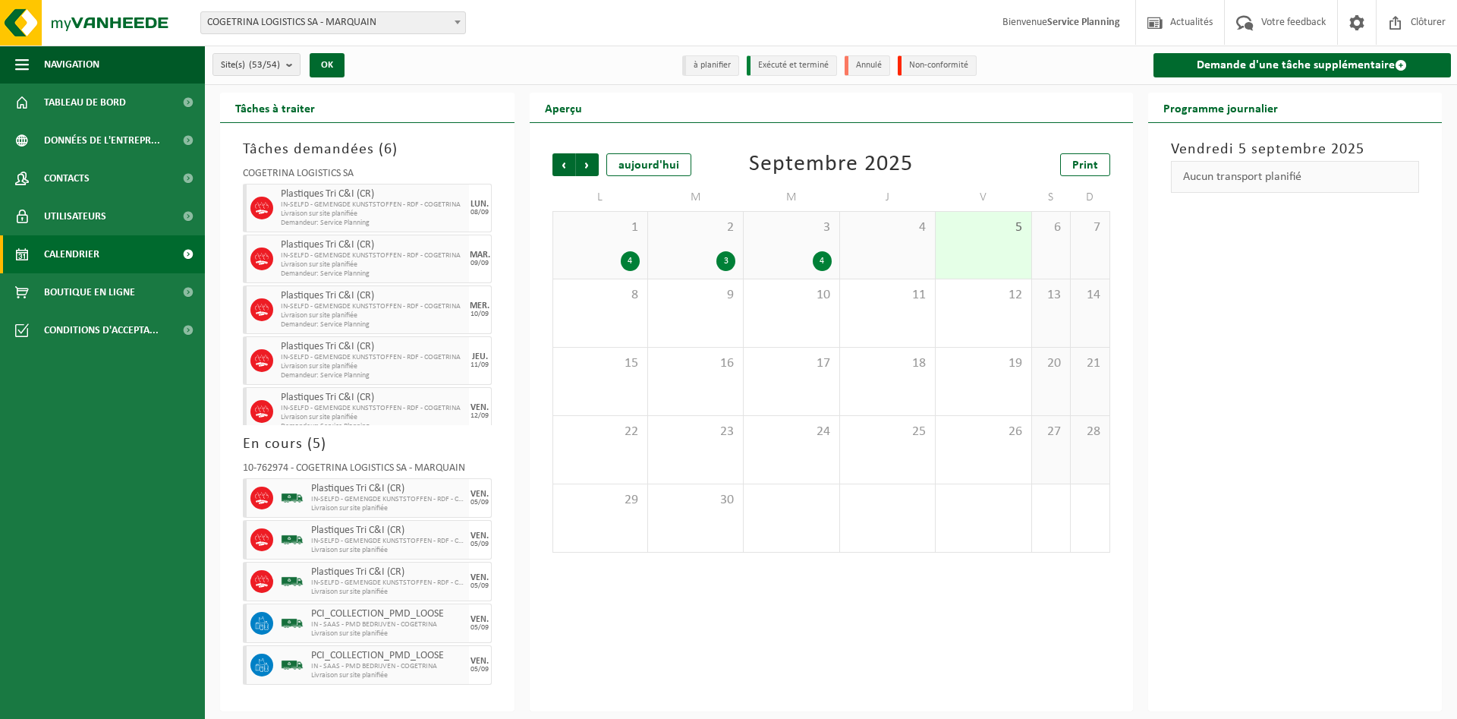
click at [341, 207] on span "IN-SELFD - GEMENGDE KUNSTSTOFFEN - RDF - COGETRINA" at bounding box center [373, 204] width 184 height 9
click at [366, 261] on span "Livraison sur site planifiée" at bounding box center [373, 264] width 184 height 9
click at [363, 317] on span "Livraison sur site planifiée" at bounding box center [373, 315] width 184 height 9
click at [398, 382] on div "Plastiques Tri C&I (CR) IN-SELFD - GEMENGDE KUNSTSTOFFEN - RDF - COGETRINA Livr…" at bounding box center [373, 360] width 192 height 49
click at [396, 431] on div "Tâches demandées ( 6 ) COGETRINA LOGISTICS SA Plastiques Tri C&I (CR) IN-SELFD …" at bounding box center [367, 417] width 294 height 588
